Goal: Information Seeking & Learning: Learn about a topic

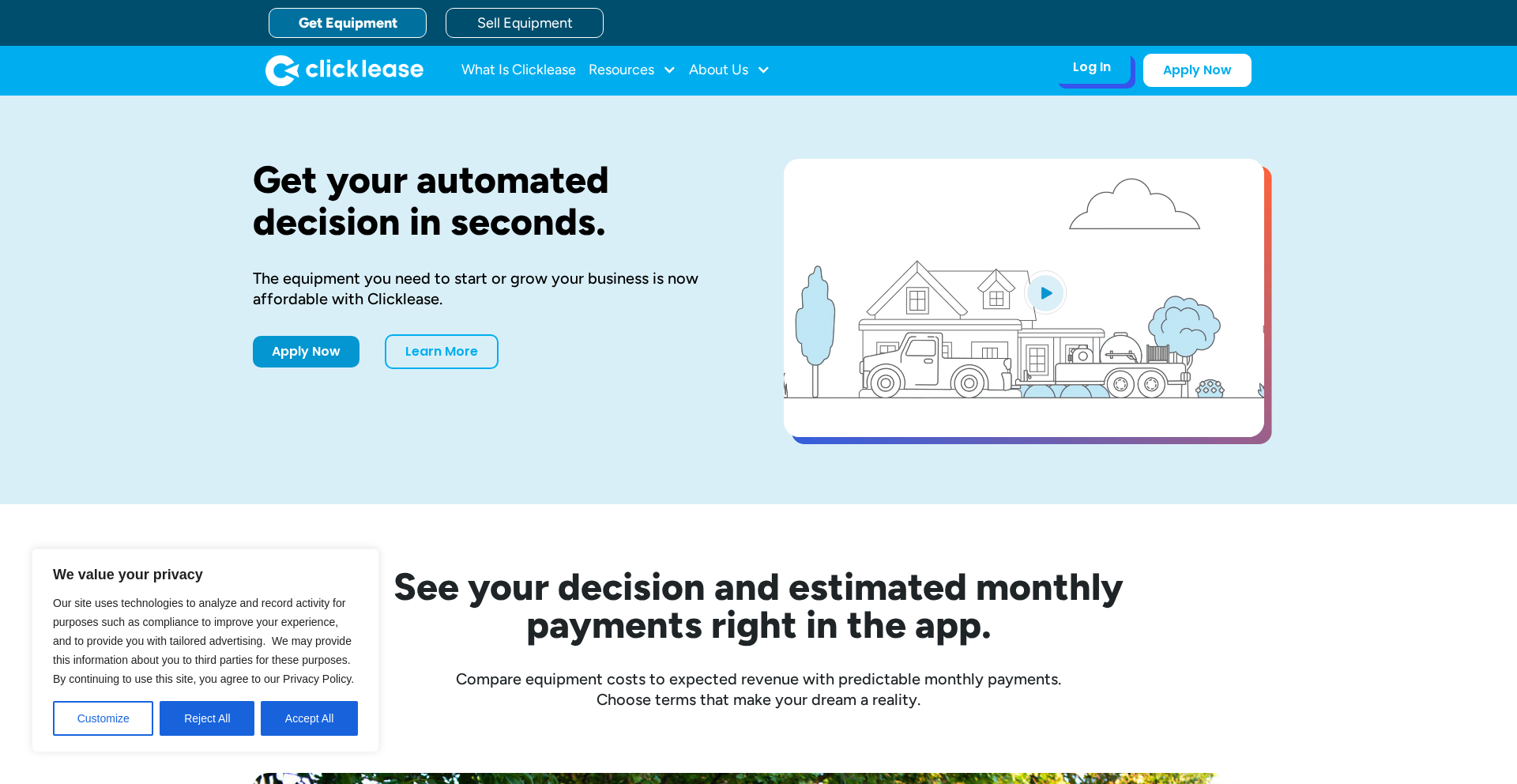
click at [1099, 62] on div "Log In" at bounding box center [1092, 67] width 38 height 16
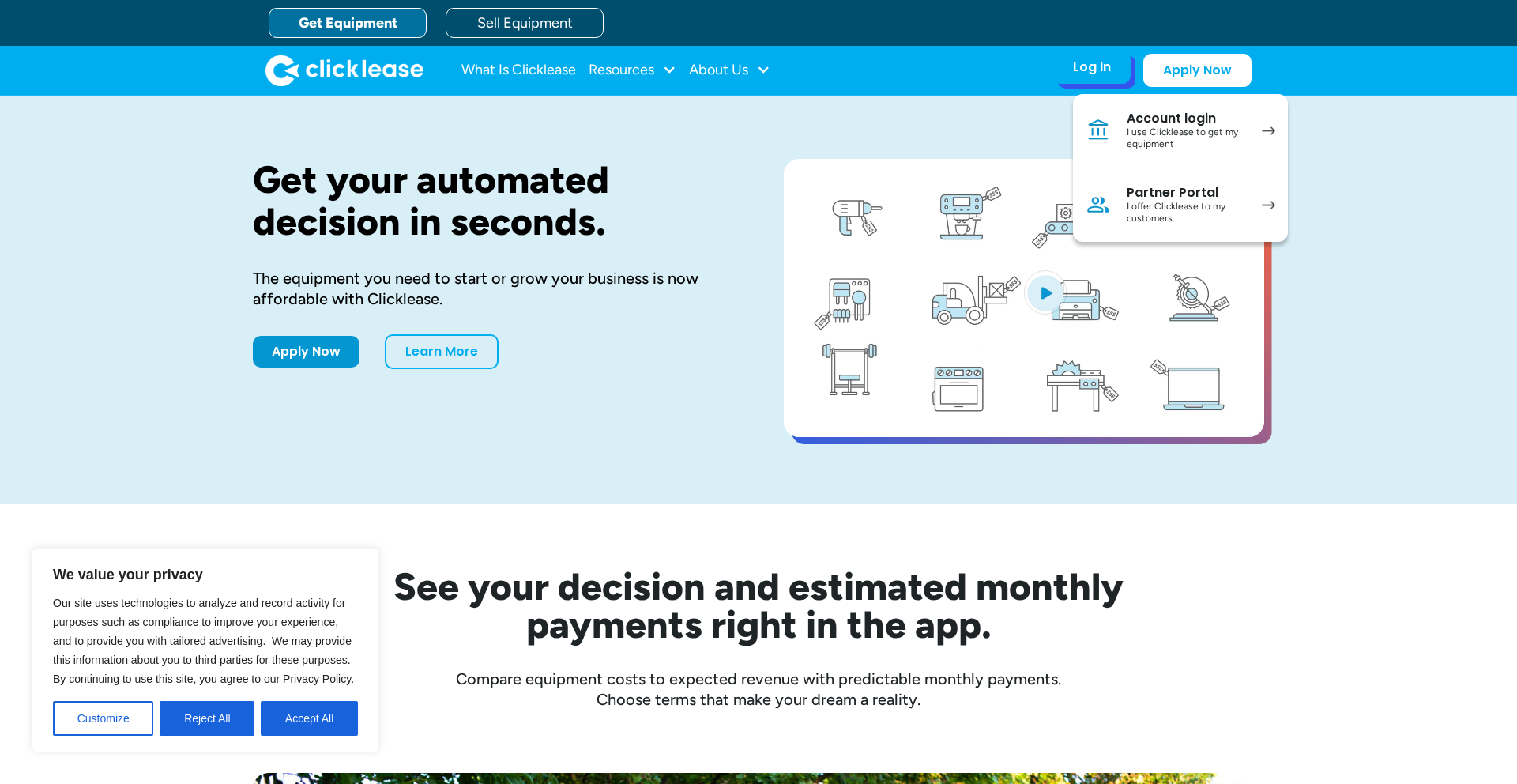
click at [1177, 133] on div "I use Clicklease to get my equipment" at bounding box center [1187, 139] width 120 height 24
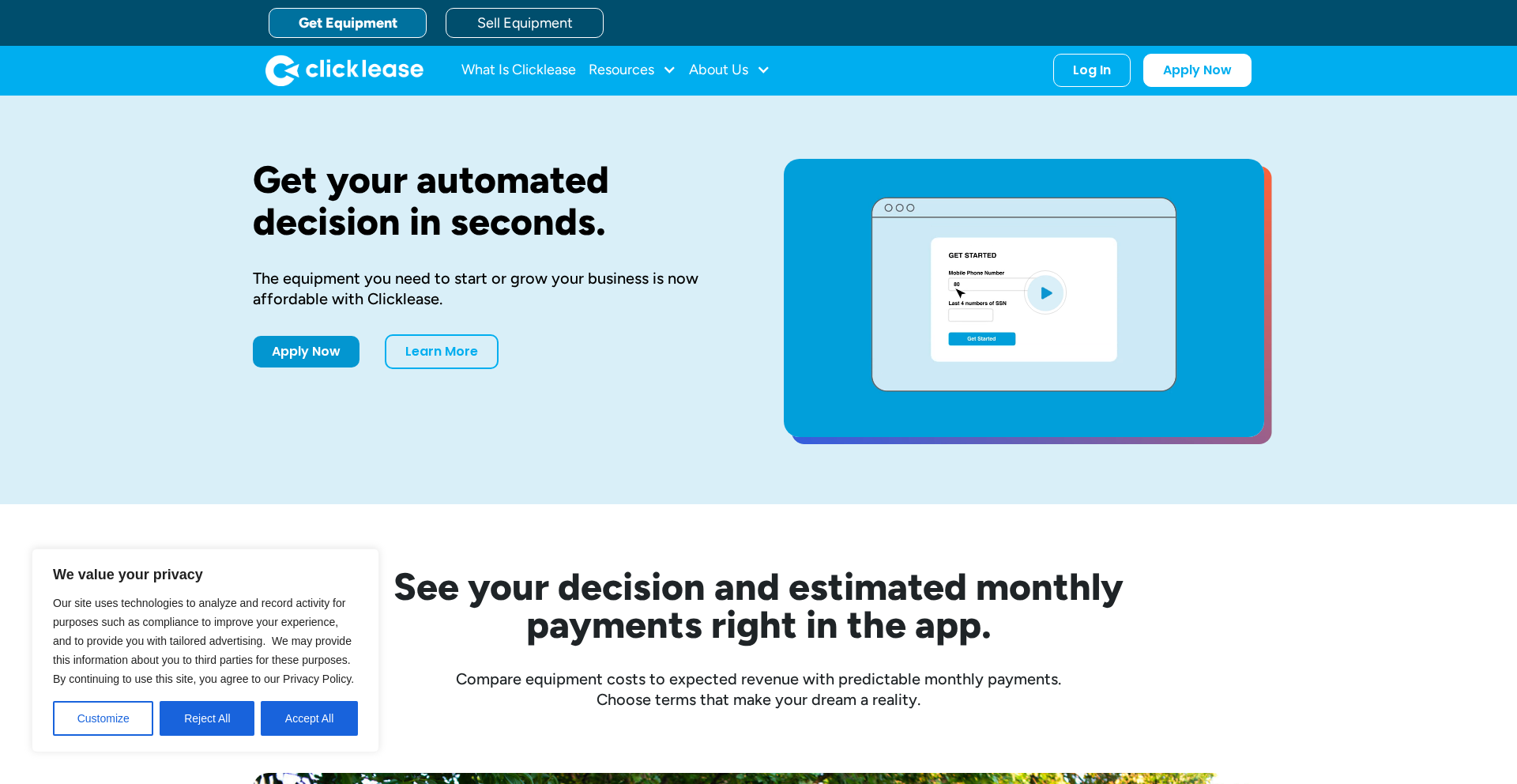
click at [396, 28] on link "Get Equipment" at bounding box center [347, 23] width 158 height 30
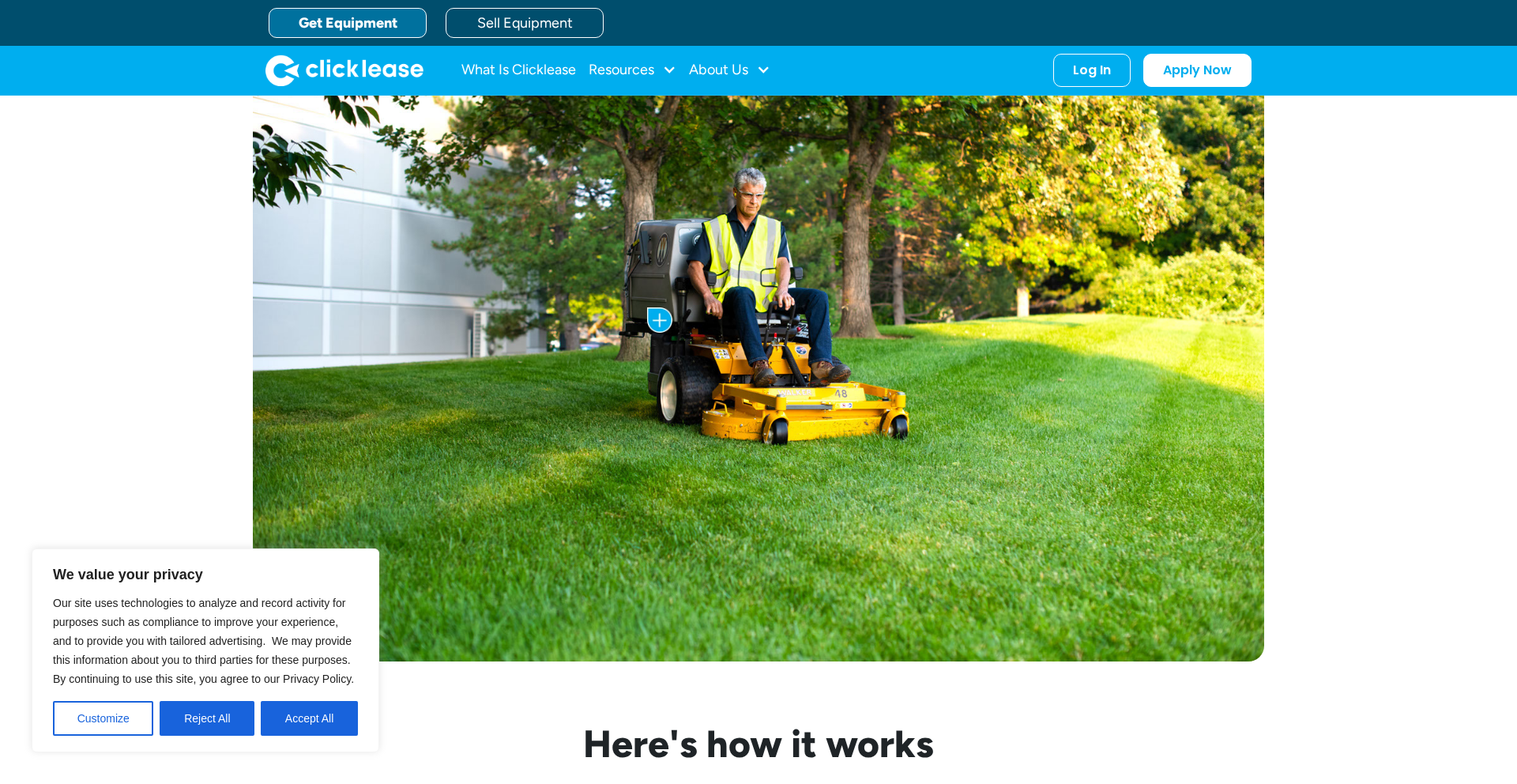
scroll to position [784, 0]
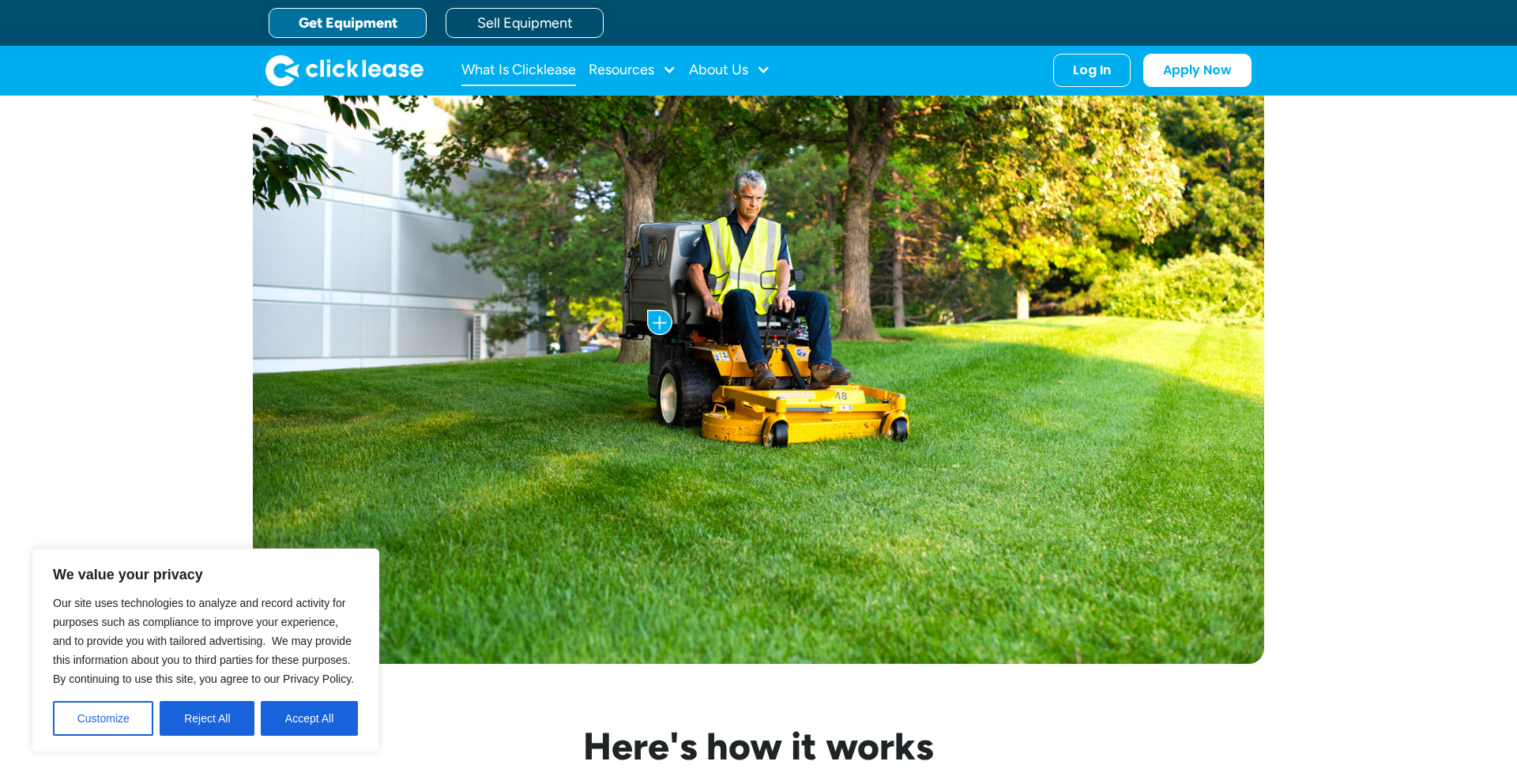
click at [529, 65] on link "What Is Clicklease" at bounding box center [519, 70] width 114 height 31
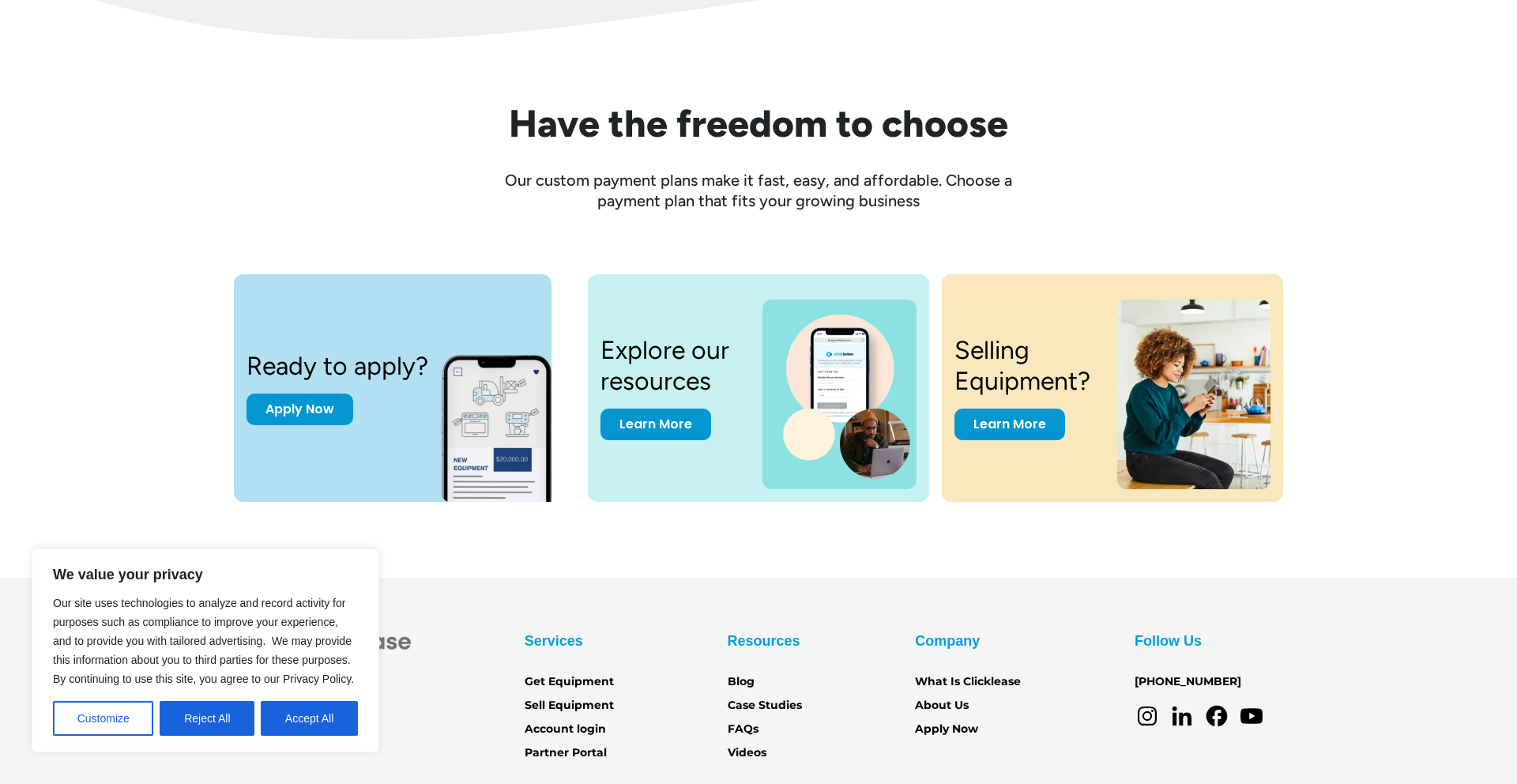
scroll to position [1979, 0]
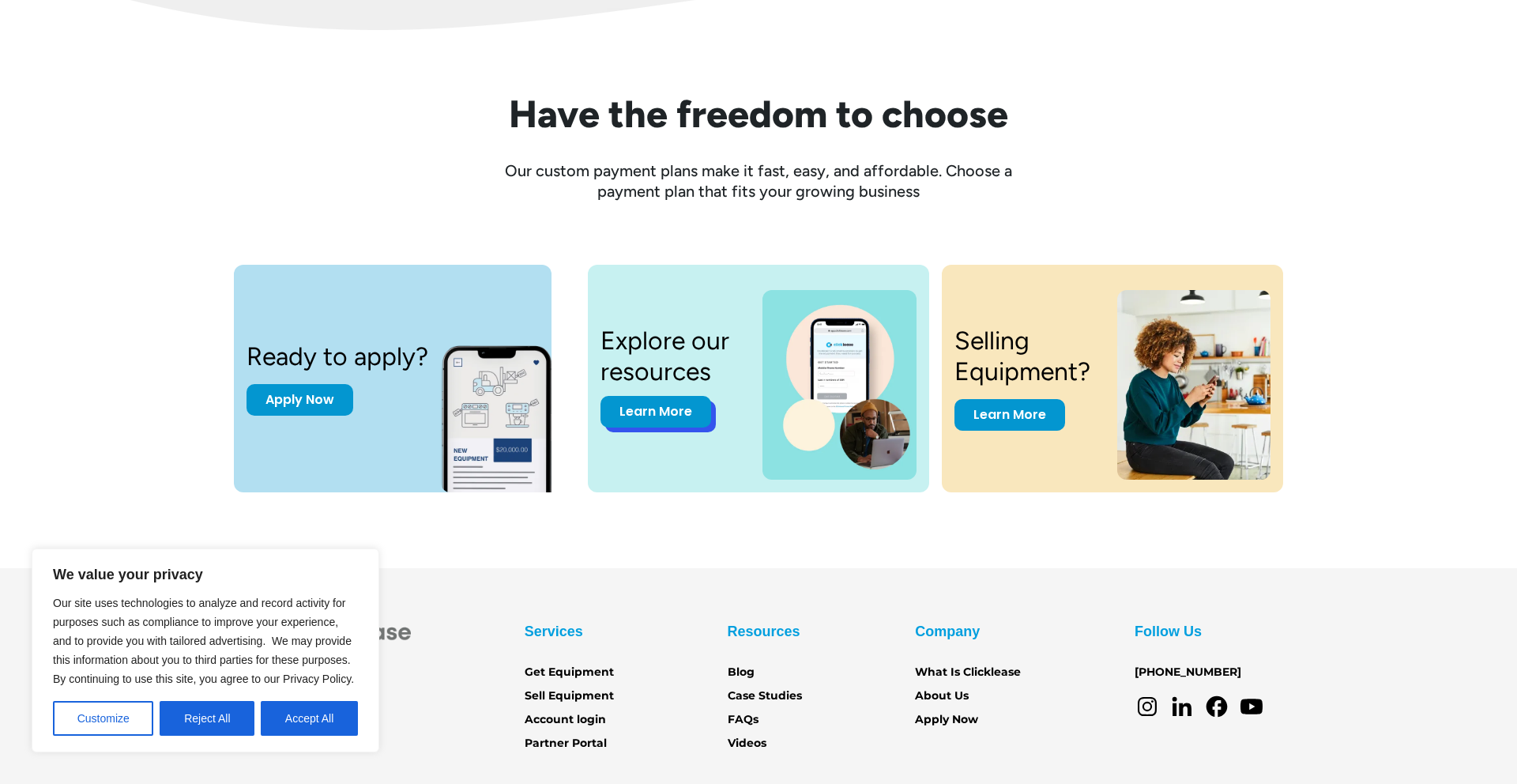
click at [673, 410] on link "Learn More" at bounding box center [656, 411] width 111 height 31
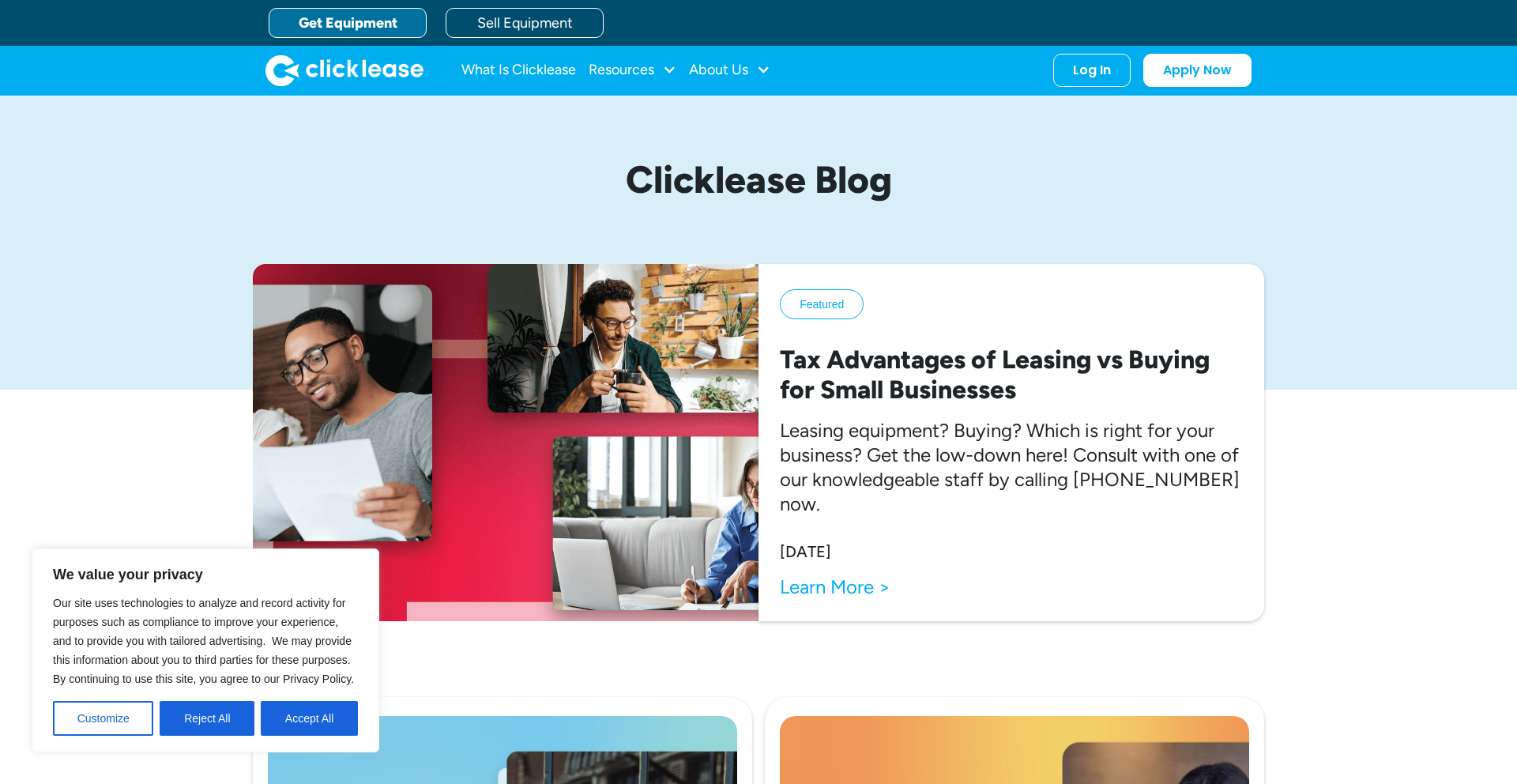
click at [373, 20] on link "Get Equipment" at bounding box center [347, 23] width 158 height 30
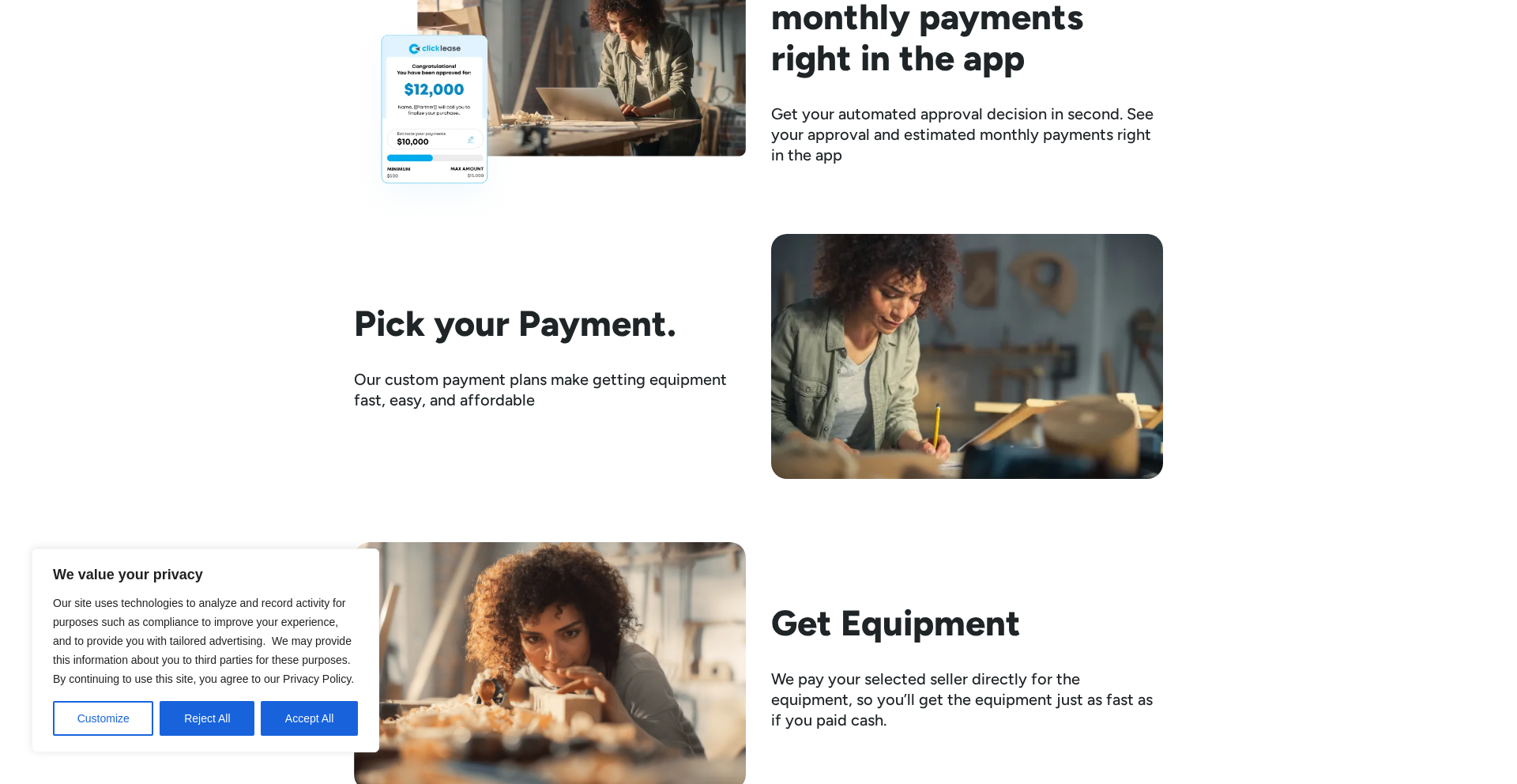
scroll to position [2294, 0]
